Goal: Task Accomplishment & Management: Complete application form

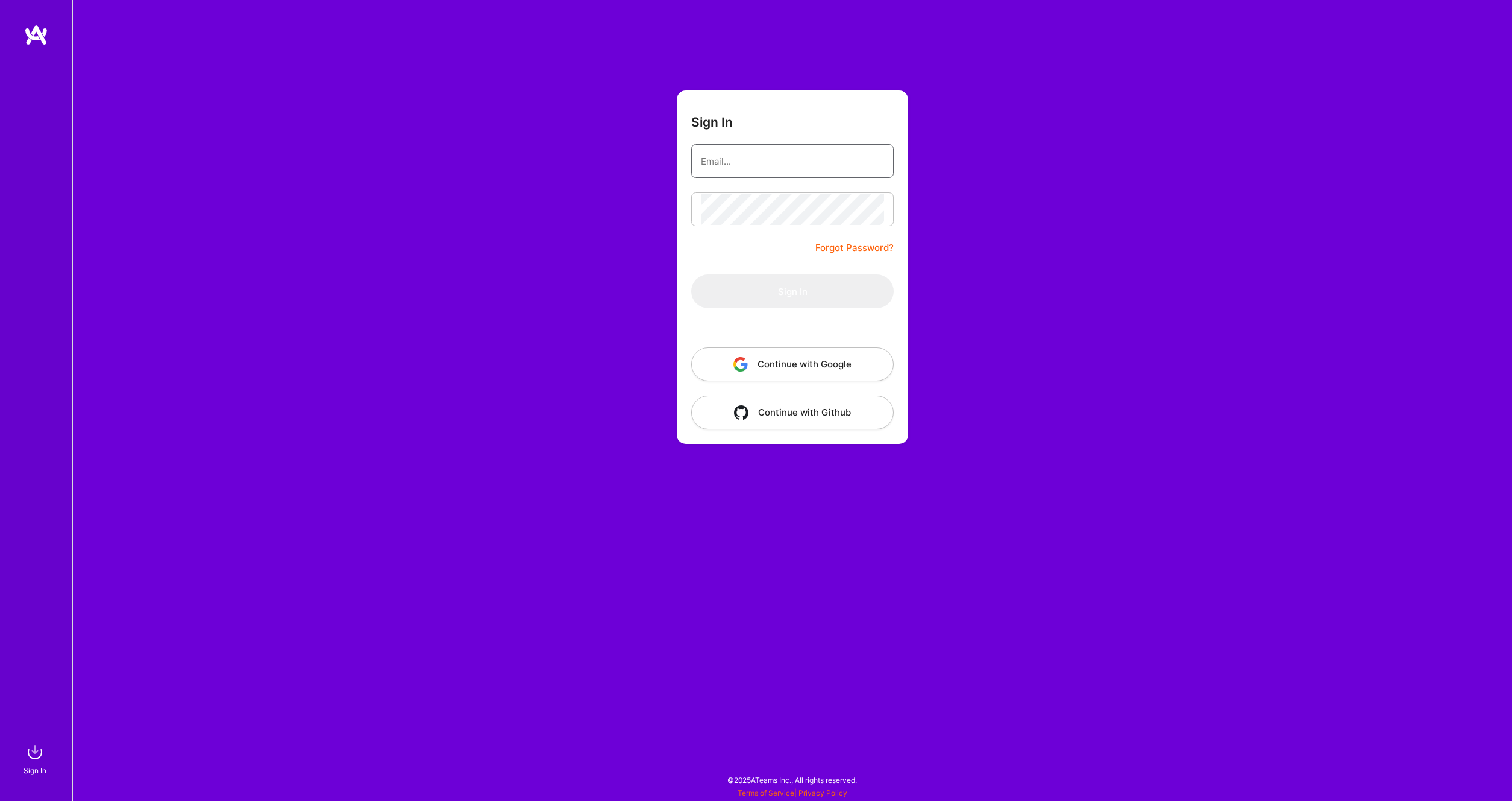
click at [752, 153] on input "email" at bounding box center [792, 161] width 183 height 31
type input "[PERSON_NAME][EMAIL_ADDRESS][DOMAIN_NAME]"
click at [781, 301] on button "Sign In" at bounding box center [792, 290] width 202 height 34
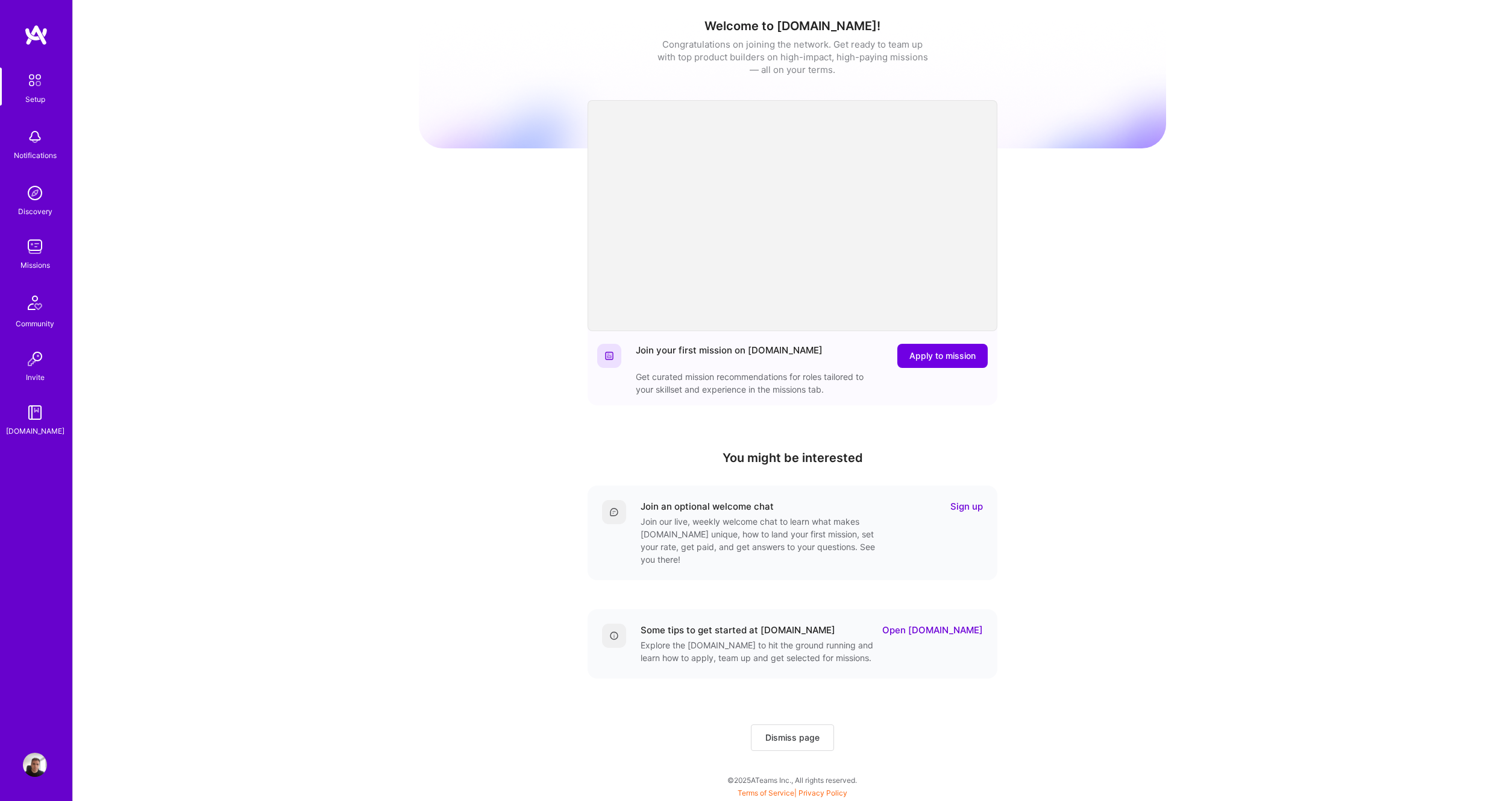
click at [957, 501] on link "Sign up" at bounding box center [966, 506] width 33 height 12
click at [910, 364] on button "Apply to mission" at bounding box center [942, 355] width 90 height 24
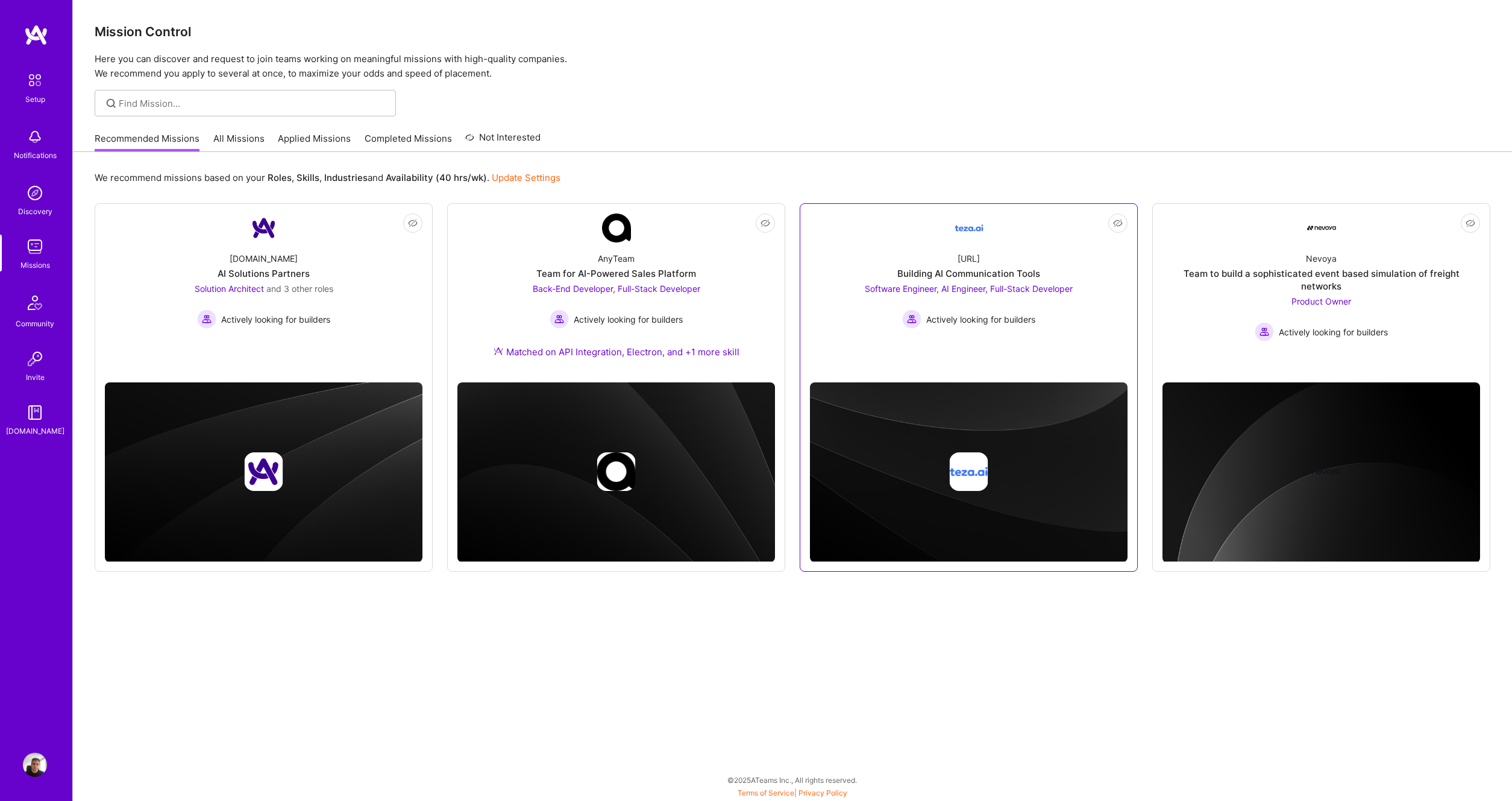
click at [1028, 337] on link "Not Interested [URL] Building AI Communication Tools Software Engineer, AI Engi…" at bounding box center [969, 293] width 318 height 159
click at [1226, 282] on div "Nevoya Team to build a sophisticated event based simulation of freight networks…" at bounding box center [1321, 291] width 318 height 99
click at [327, 292] on span "and 3 other roles" at bounding box center [300, 288] width 67 height 11
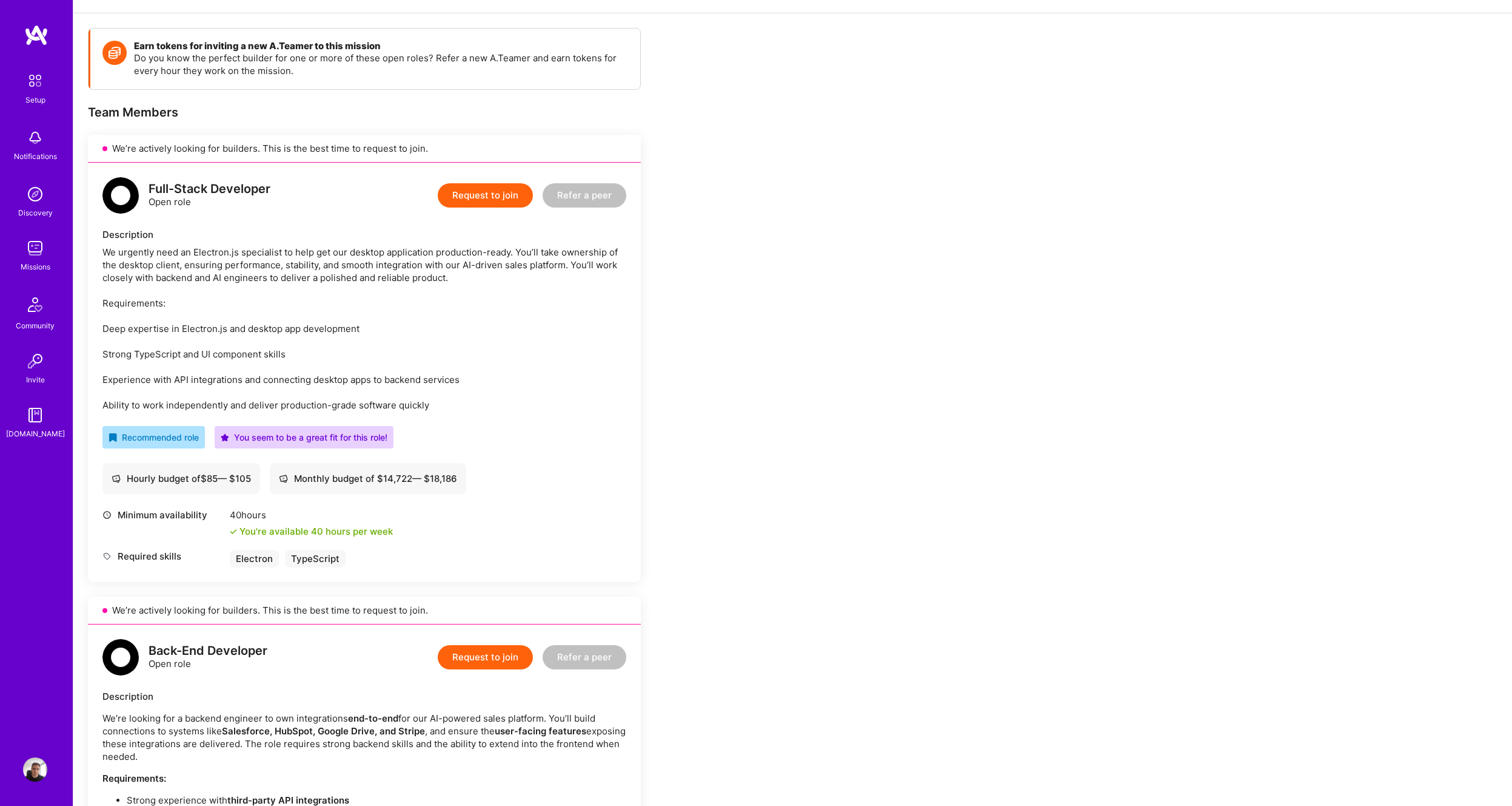
scroll to position [152, 0]
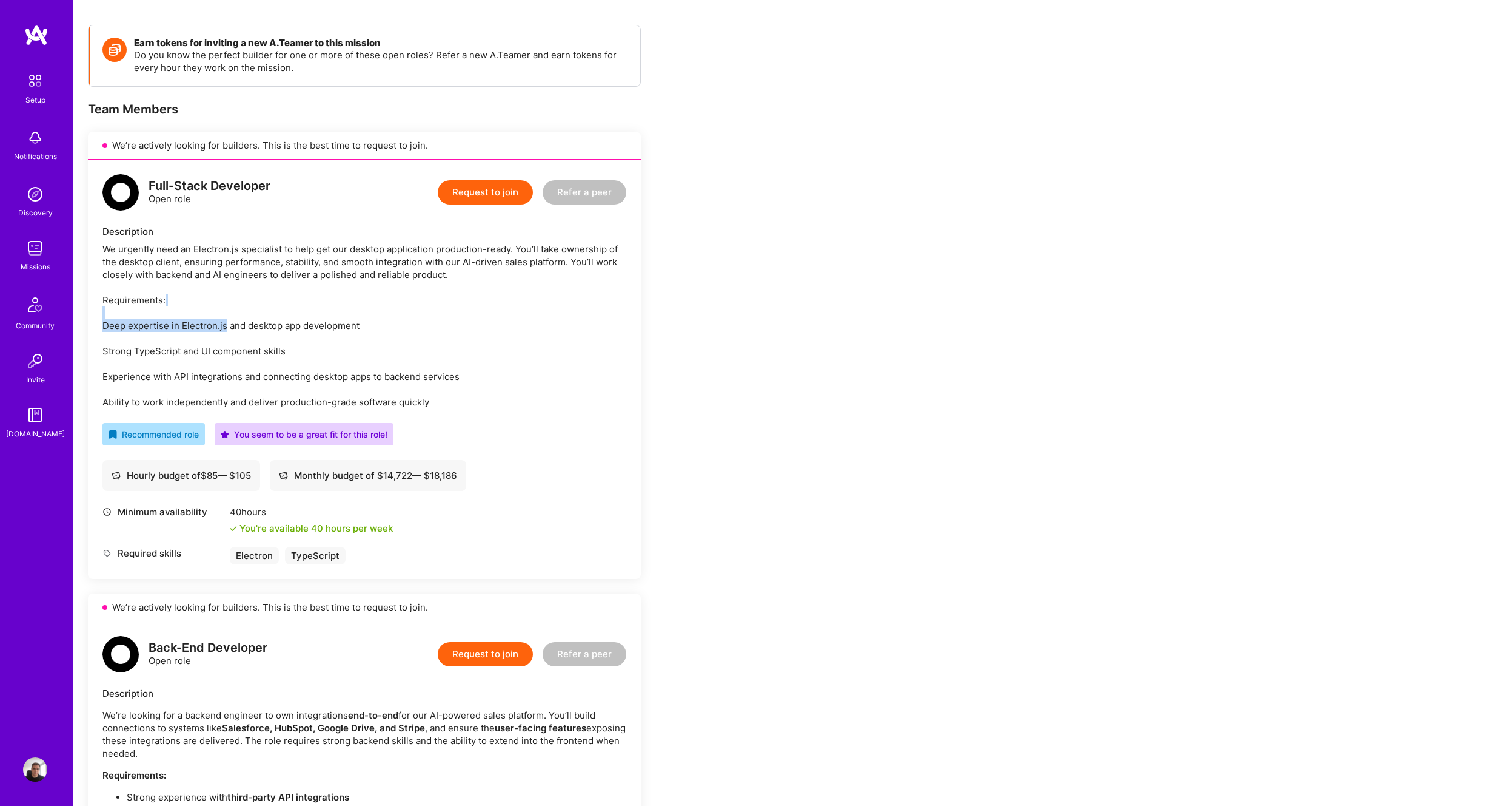
drag, startPoint x: 323, startPoint y: 300, endPoint x: 225, endPoint y: 320, distance: 100.0
click at [225, 320] on div "We urgently need an Electron.js specialist to help get our desktop application …" at bounding box center [364, 326] width 524 height 166
click at [219, 310] on div "We urgently need an Electron.js specialist to help get our desktop application …" at bounding box center [364, 326] width 524 height 166
drag, startPoint x: 229, startPoint y: 287, endPoint x: 414, endPoint y: 332, distance: 190.4
click at [414, 332] on div "We urgently need an Electron.js specialist to help get our desktop application …" at bounding box center [364, 326] width 524 height 166
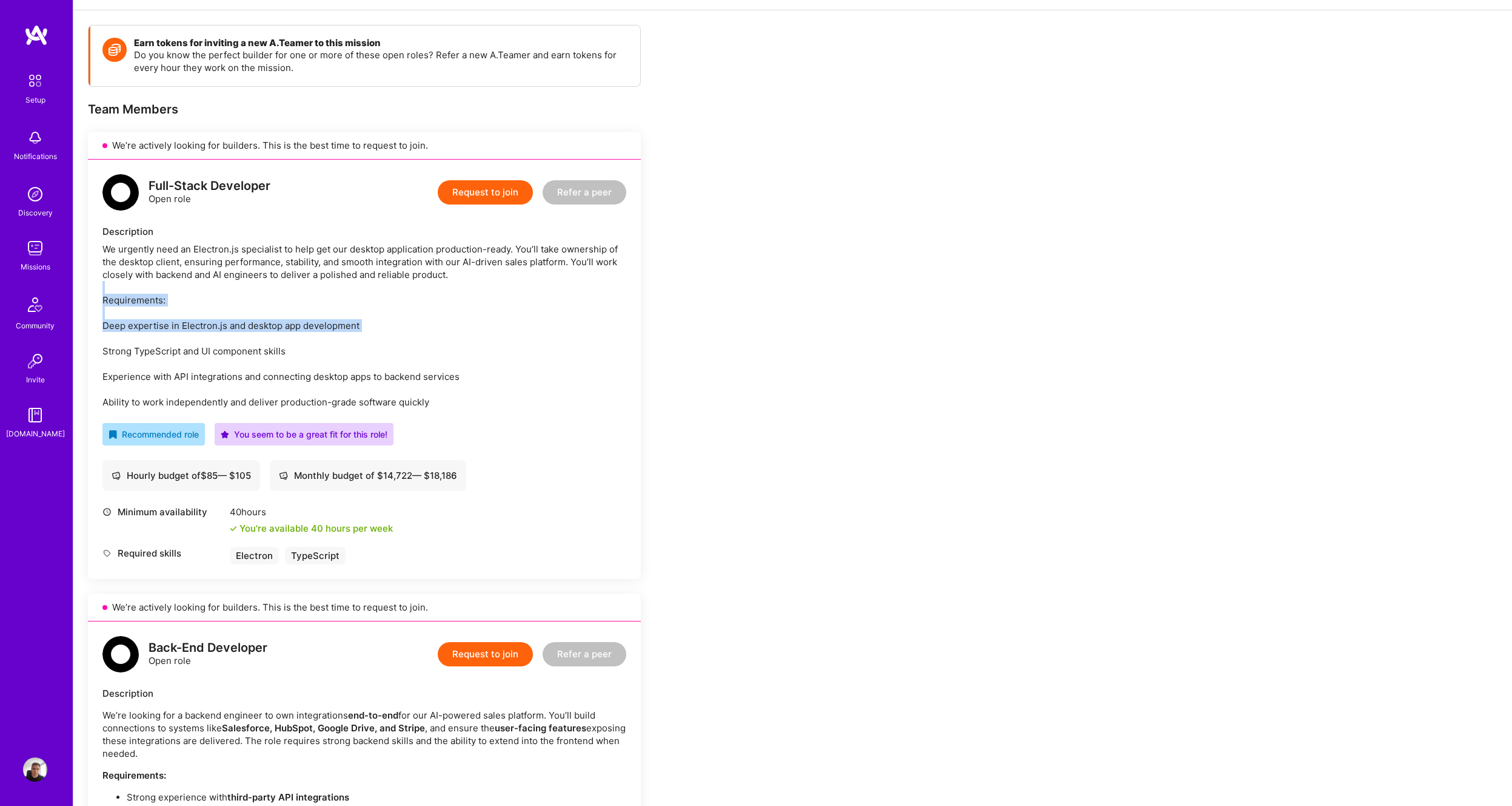
click at [415, 330] on div "We urgently need an Electron.js specialist to help get our desktop application …" at bounding box center [364, 326] width 524 height 166
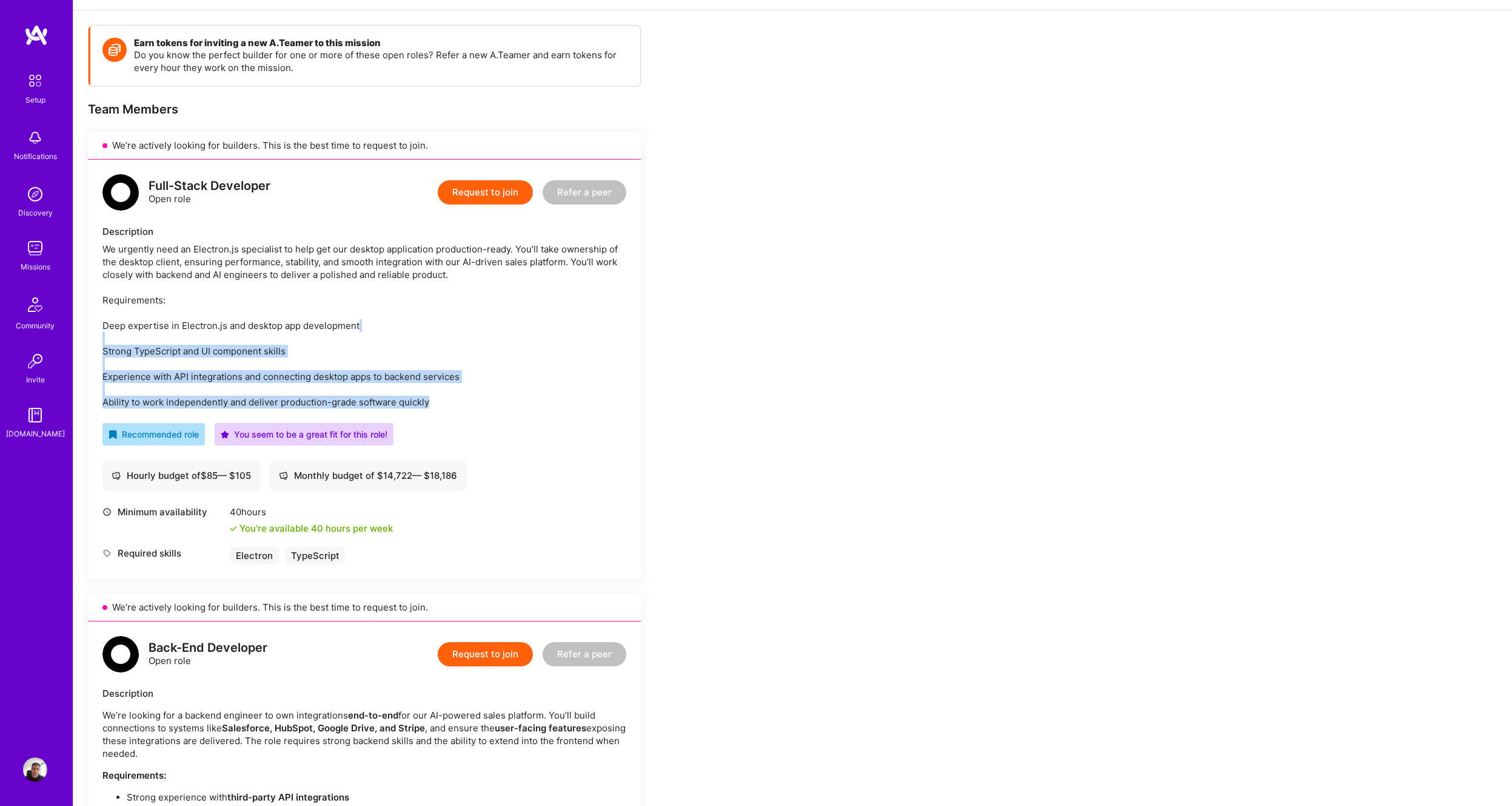
drag, startPoint x: 427, startPoint y: 330, endPoint x: 427, endPoint y: 403, distance: 73.0
click at [427, 403] on div "We urgently need an Electron.js specialist to help get our desktop application …" at bounding box center [364, 326] width 524 height 166
